Goal: Task Accomplishment & Management: Use online tool/utility

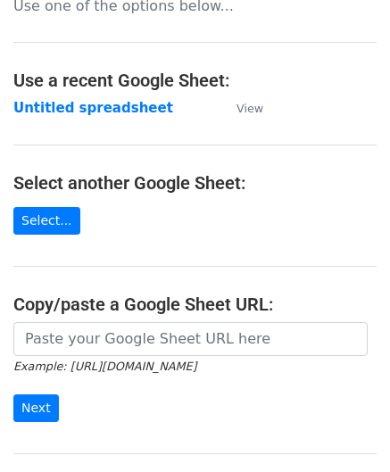
scroll to position [179, 0]
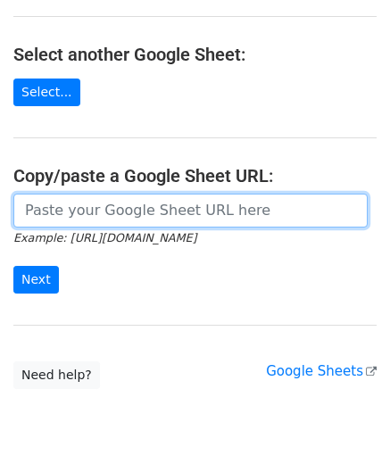
click at [75, 199] on input "url" at bounding box center [190, 211] width 354 height 34
paste input "[URL][DOMAIN_NAME]"
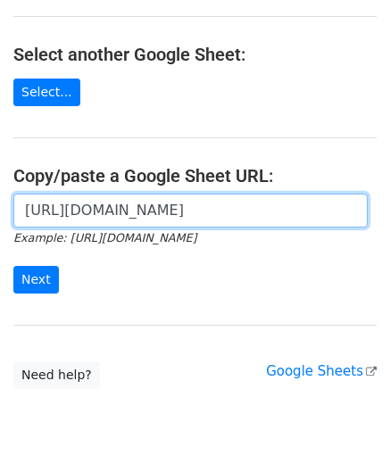
scroll to position [0, 378]
type input "[URL][DOMAIN_NAME]"
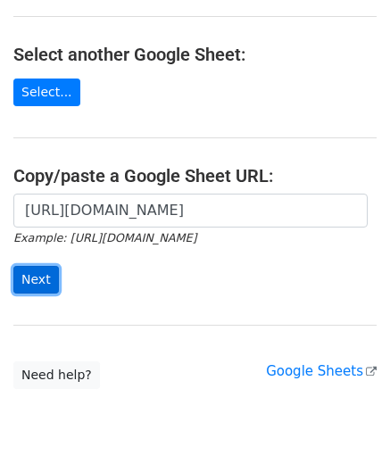
click at [38, 271] on input "Next" at bounding box center [36, 280] width 46 height 28
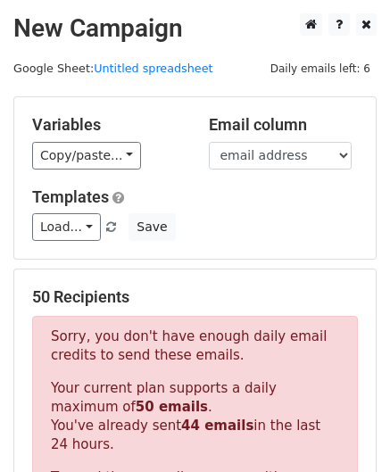
scroll to position [603, 0]
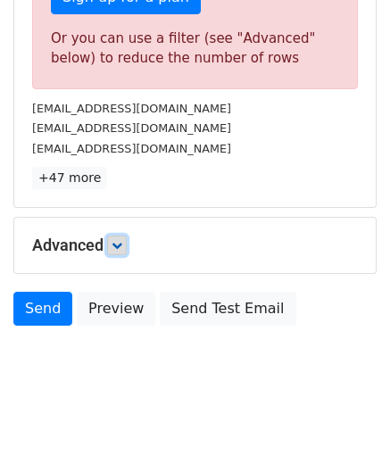
click at [121, 240] on icon at bounding box center [117, 245] width 11 height 11
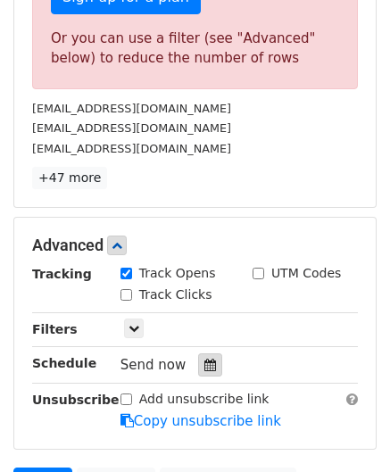
click at [204, 362] on icon at bounding box center [210, 365] width 12 height 12
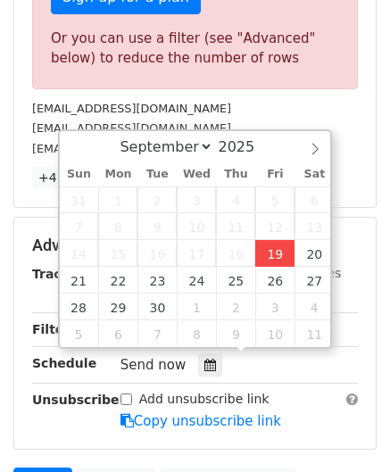
type input "[DATE] 12:00"
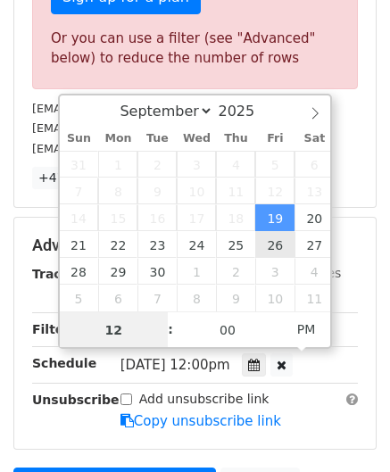
paste input "9"
type input "19"
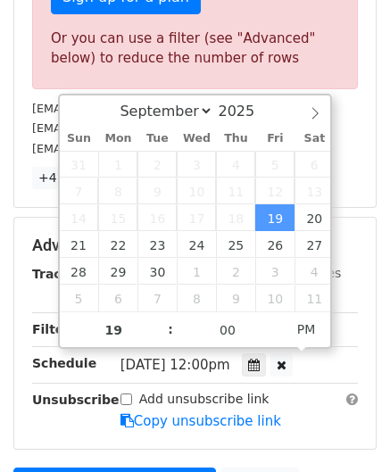
type input "[DATE] 19:00"
